Goal: Information Seeking & Learning: Learn about a topic

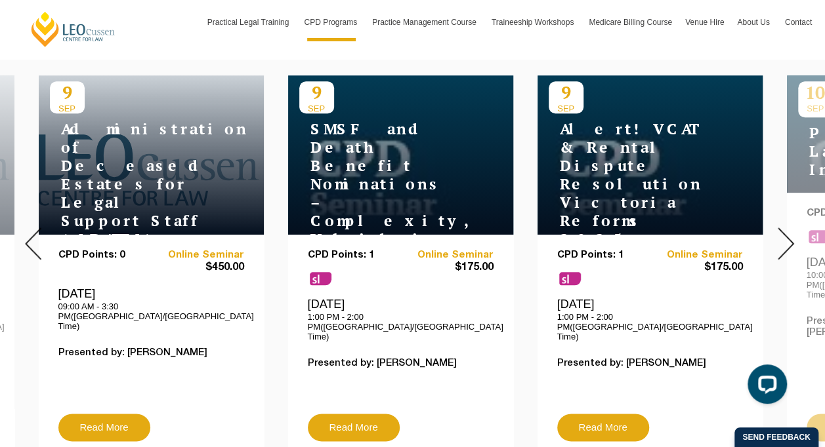
scroll to position [525, 0]
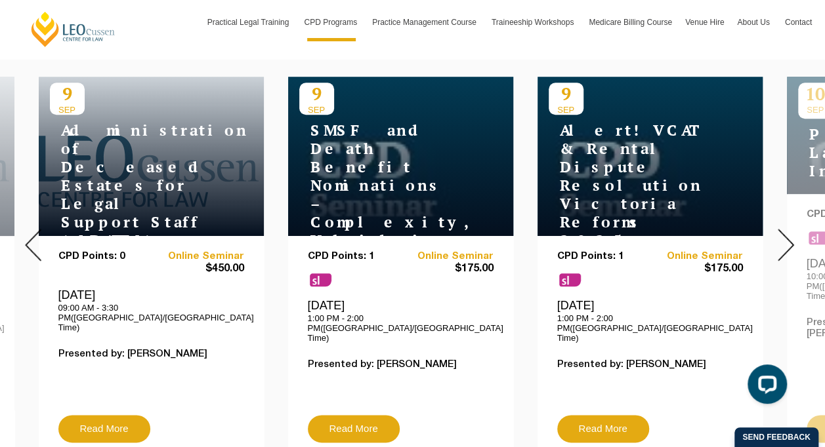
click at [786, 234] on img at bounding box center [785, 245] width 16 height 32
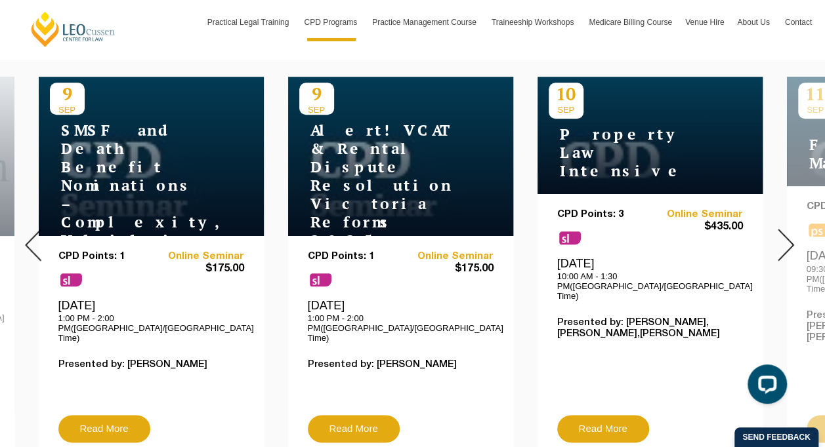
click at [780, 232] on img at bounding box center [785, 245] width 16 height 32
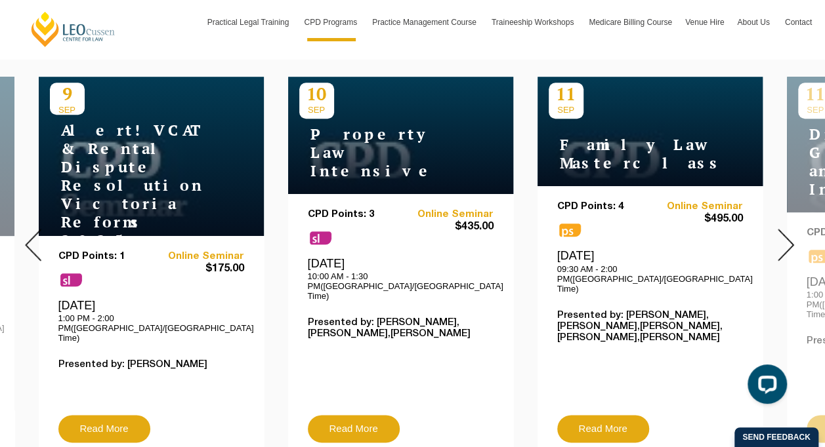
click at [780, 232] on img at bounding box center [785, 245] width 16 height 32
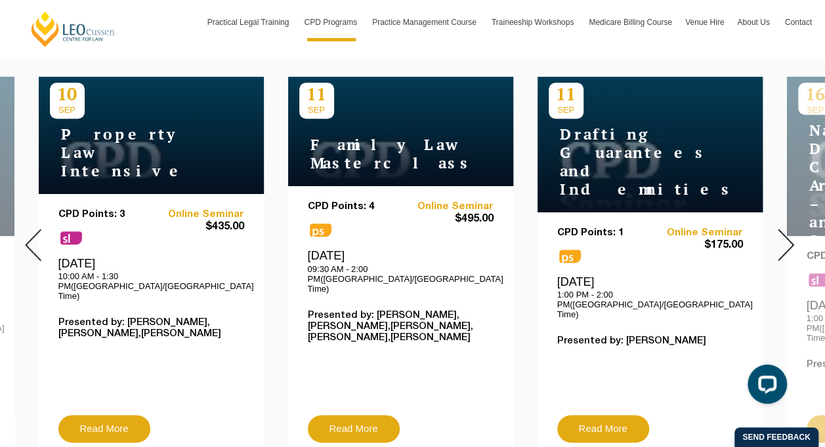
click at [776, 233] on div at bounding box center [785, 245] width 79 height 448
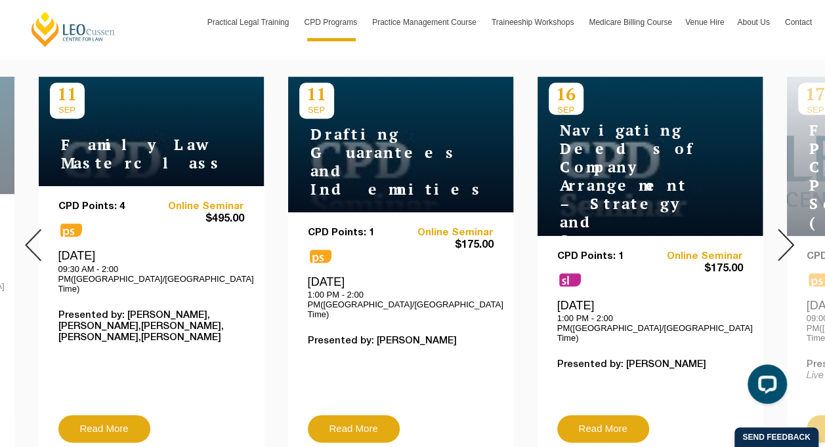
click at [789, 232] on img at bounding box center [785, 245] width 16 height 32
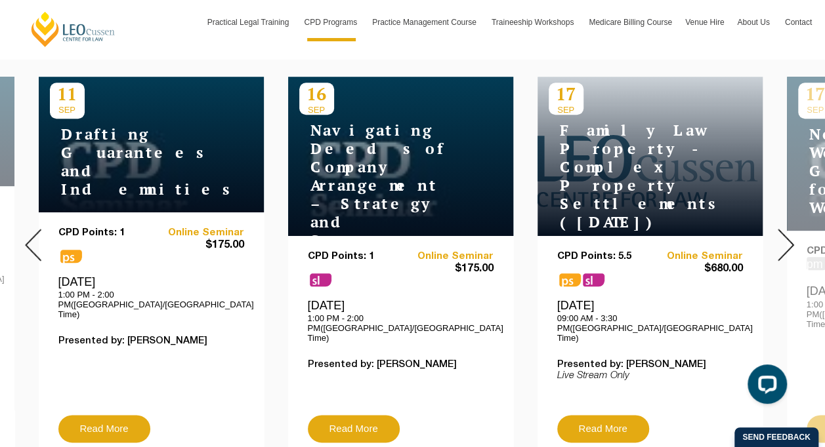
click at [786, 232] on img at bounding box center [785, 245] width 16 height 32
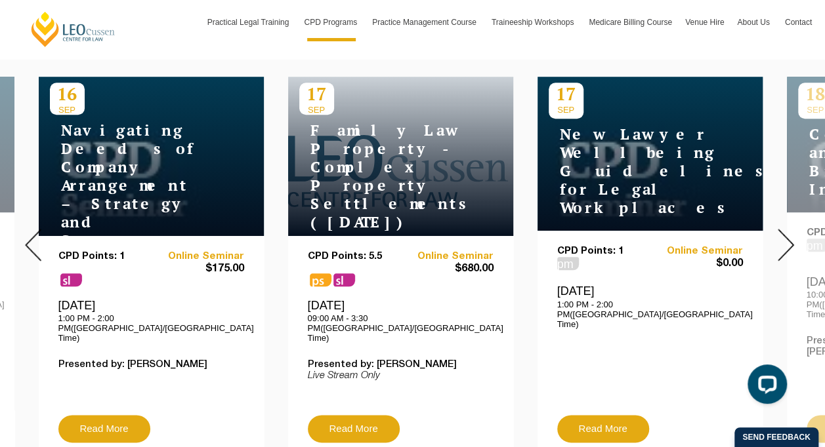
click at [785, 232] on img at bounding box center [785, 245] width 16 height 32
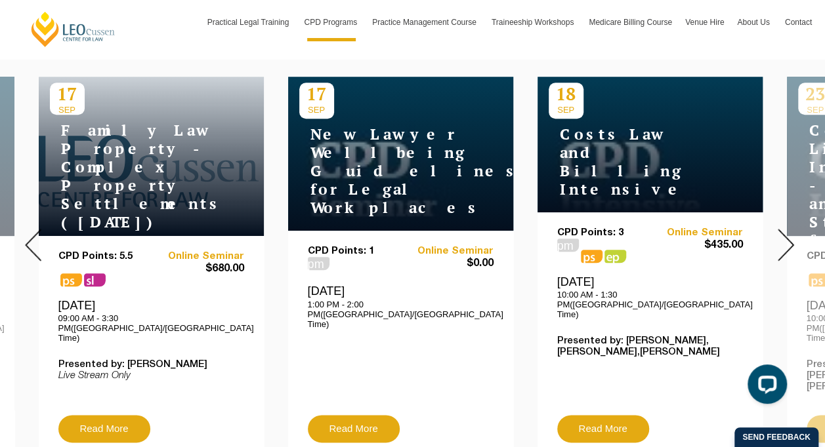
click at [785, 232] on img at bounding box center [785, 245] width 16 height 32
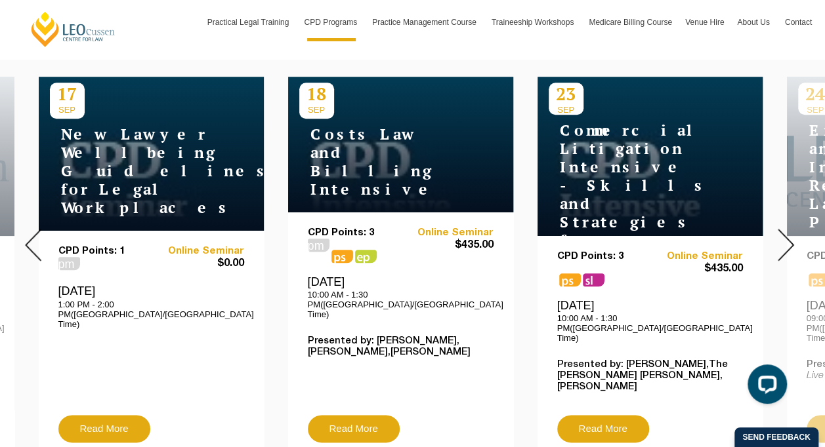
click at [783, 232] on img at bounding box center [785, 245] width 16 height 32
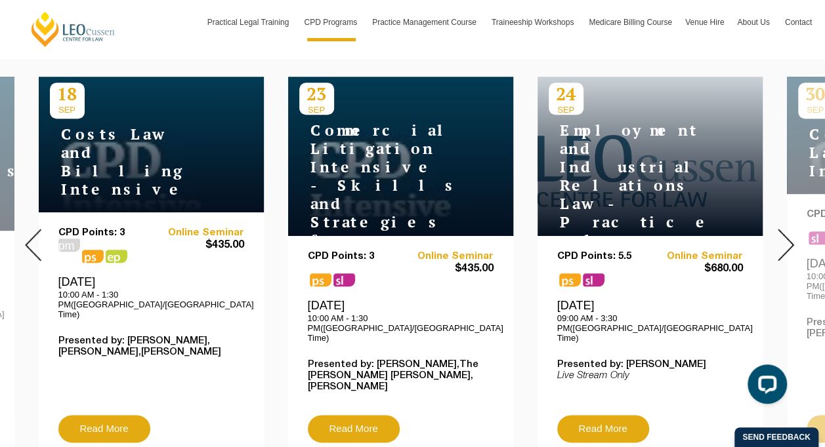
drag, startPoint x: 782, startPoint y: 232, endPoint x: 586, endPoint y: 375, distance: 242.8
click at [585, 376] on div "CPD Points: 5.5 ps sl Online Seminar $680.00 [DATE] 09:00 AM - 3:30 PM([GEOGRAP…" at bounding box center [650, 333] width 186 height 164
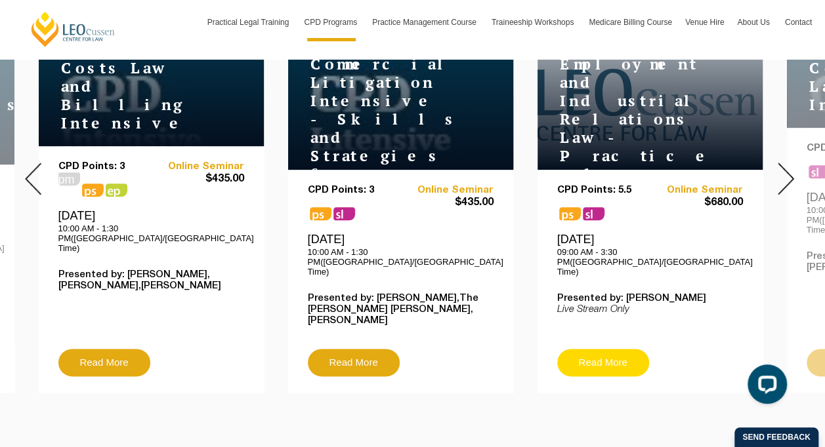
scroll to position [590, 0]
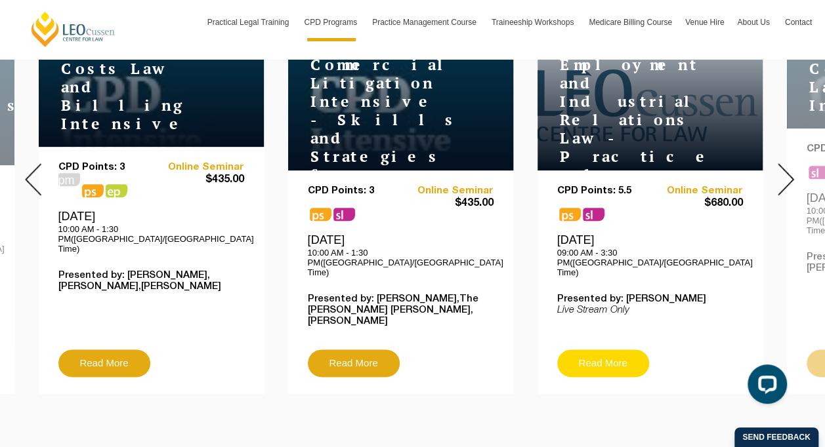
click at [610, 350] on link "Read More" at bounding box center [603, 364] width 92 height 28
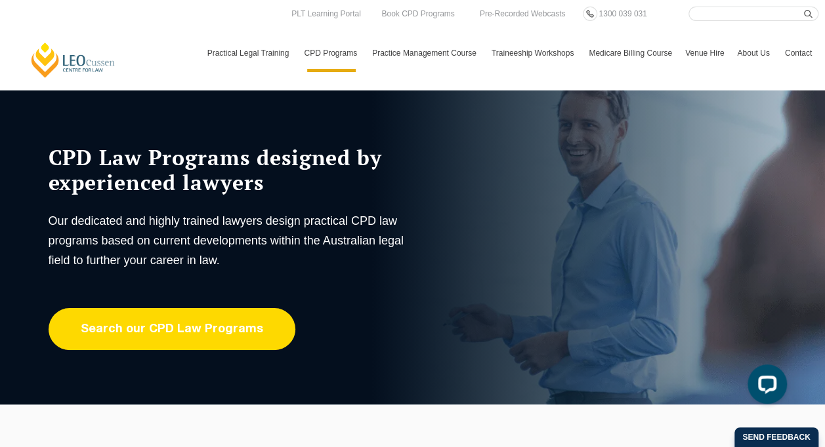
scroll to position [0, 0]
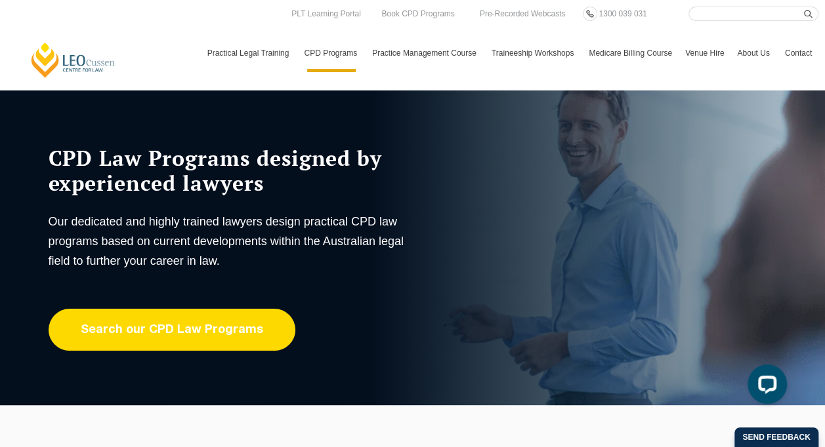
click at [183, 331] on link "Search our CPD Law Programs" at bounding box center [172, 330] width 247 height 42
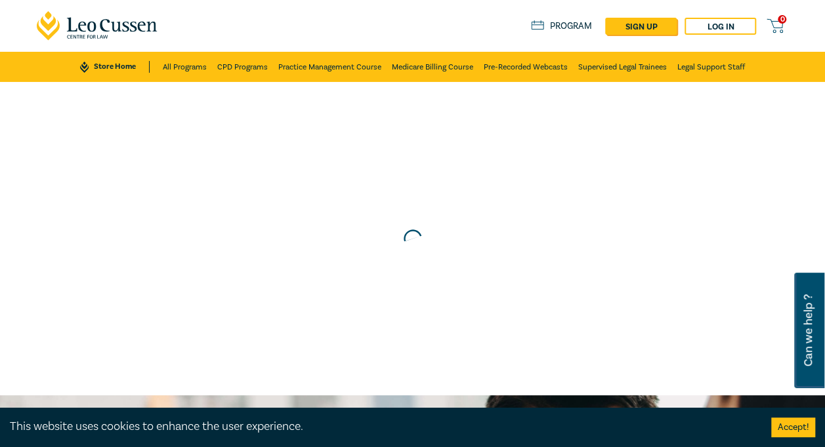
click at [789, 428] on button "Accept!" at bounding box center [793, 428] width 44 height 20
